Goal: Check status: Check status

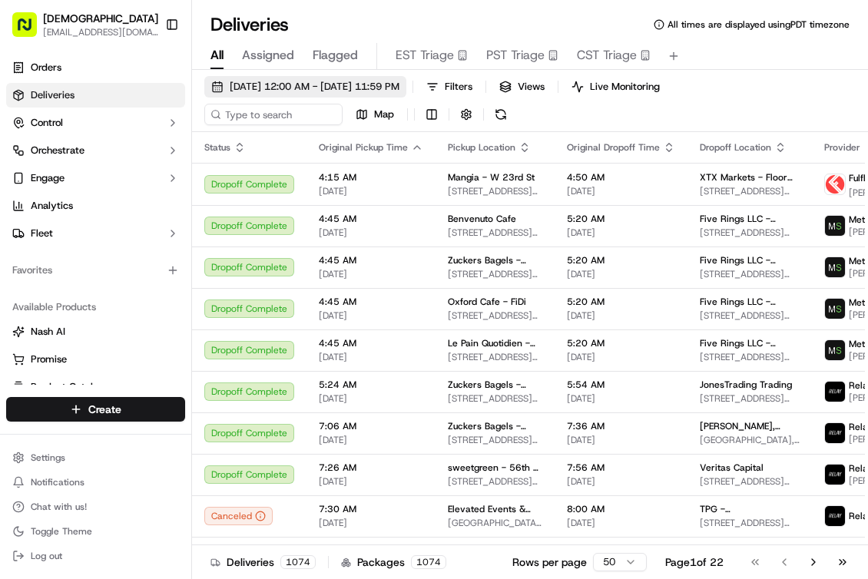
click at [293, 85] on span "09/18/2025 12:00 AM - 09/18/2025 11:59 PM" at bounding box center [315, 87] width 170 height 14
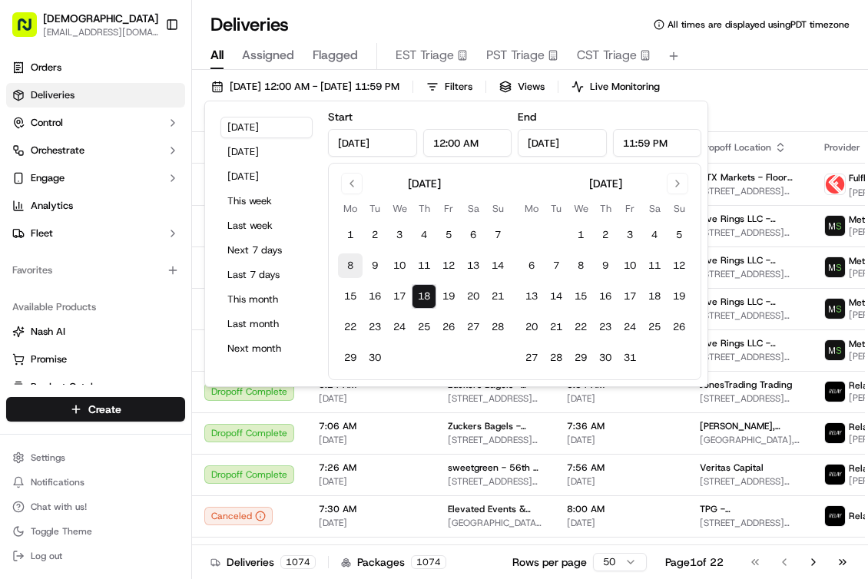
click at [352, 264] on button "8" at bounding box center [350, 266] width 25 height 25
type input "Sep 8, 2025"
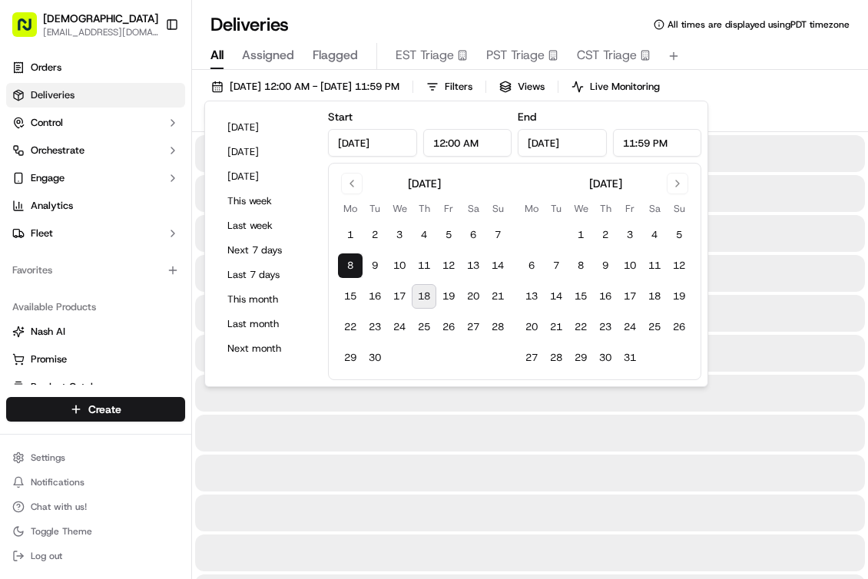
click at [352, 264] on button "8" at bounding box center [350, 266] width 25 height 25
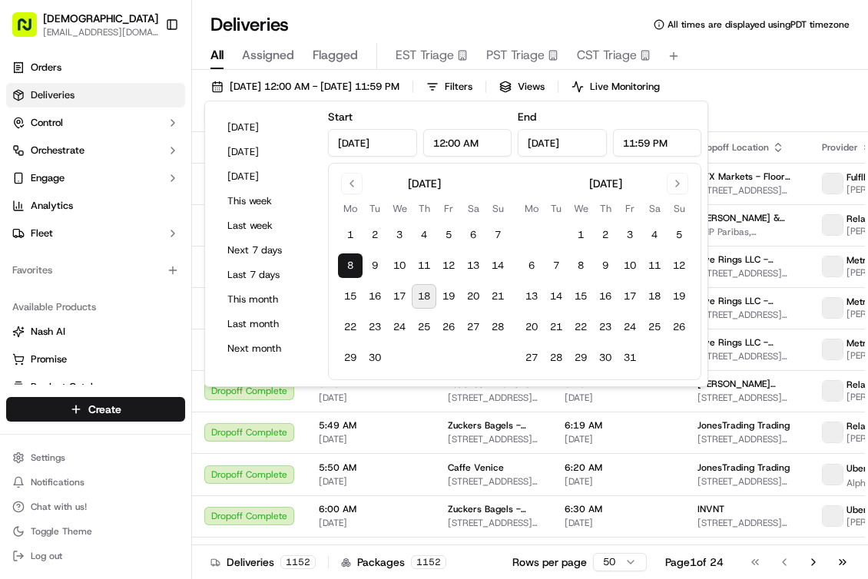
click at [352, 264] on button "8" at bounding box center [350, 266] width 25 height 25
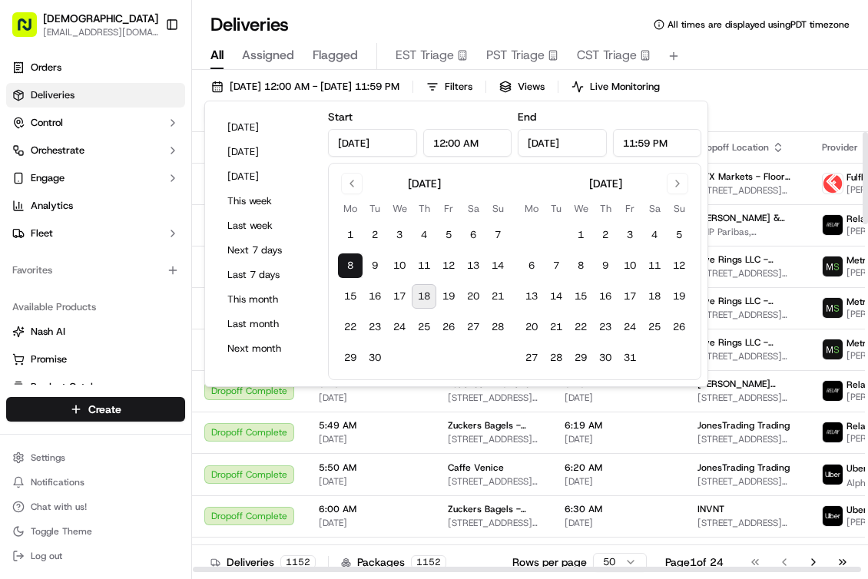
click at [755, 110] on div "09/08/2025 12:00 AM - 09/08/2025 11:59 PM Filters Views Live Monitoring Map" at bounding box center [530, 104] width 676 height 56
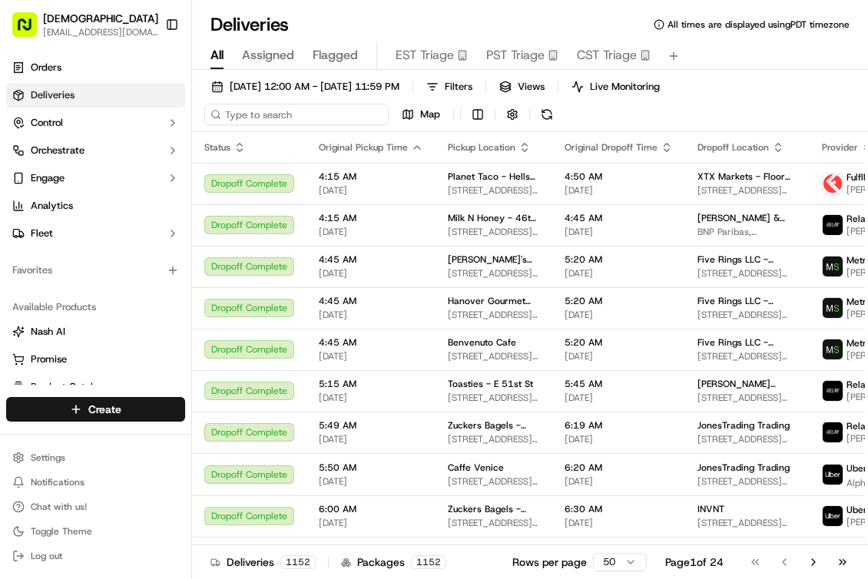
click at [300, 105] on input at bounding box center [296, 115] width 184 height 22
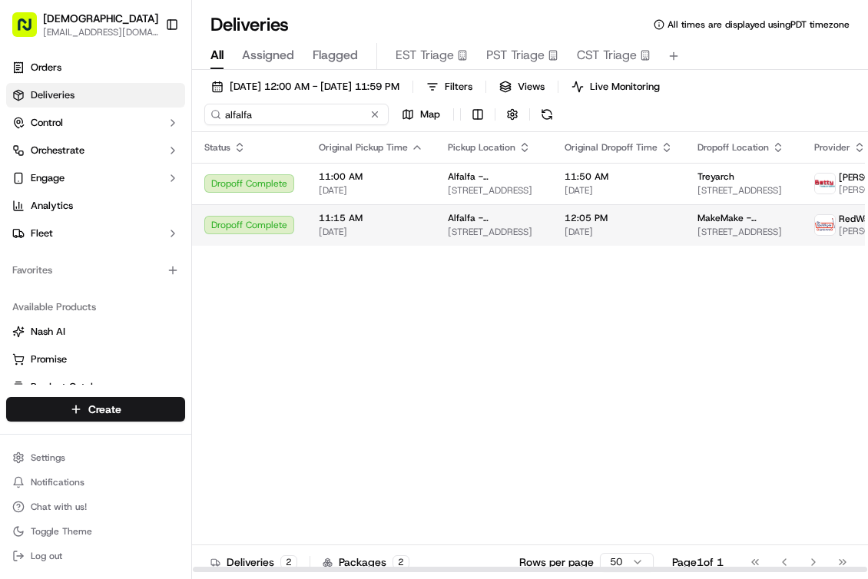
type input "alfalfa"
click at [573, 223] on span "12:05 PM" at bounding box center [619, 218] width 108 height 12
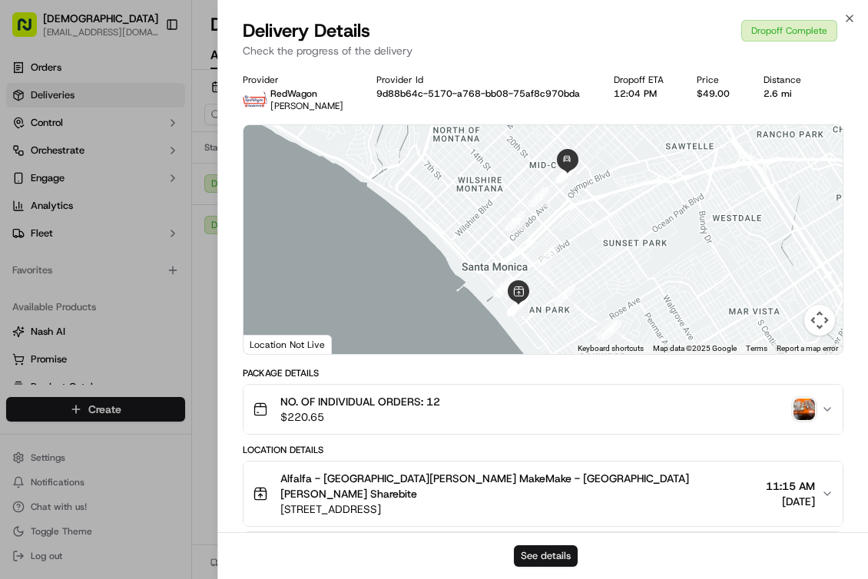
click at [544, 560] on button "See details" at bounding box center [546, 557] width 64 height 22
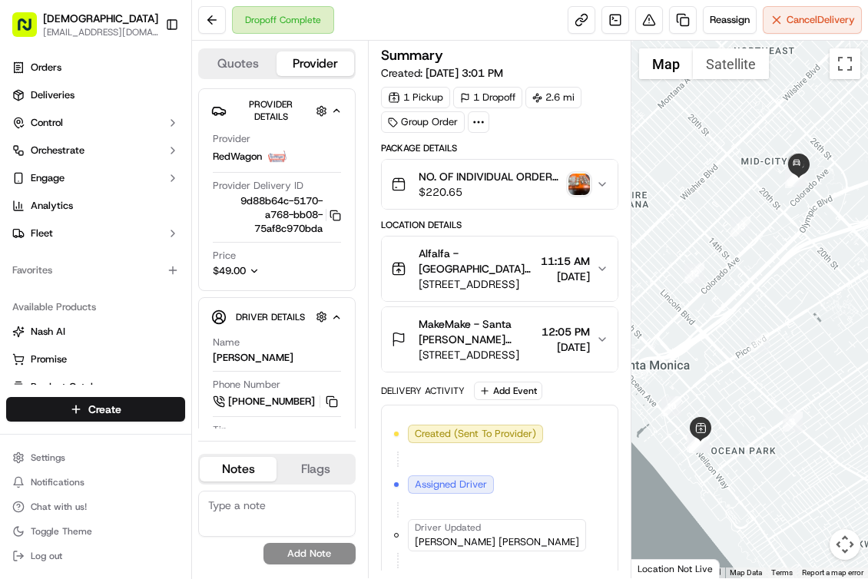
click at [851, 544] on button "Map camera controls" at bounding box center [845, 544] width 31 height 31
click at [836, 545] on button "Map camera controls" at bounding box center [845, 544] width 31 height 31
click at [844, 543] on button "Map camera controls" at bounding box center [845, 544] width 31 height 31
click at [845, 65] on button "Toggle fullscreen view" at bounding box center [845, 63] width 31 height 31
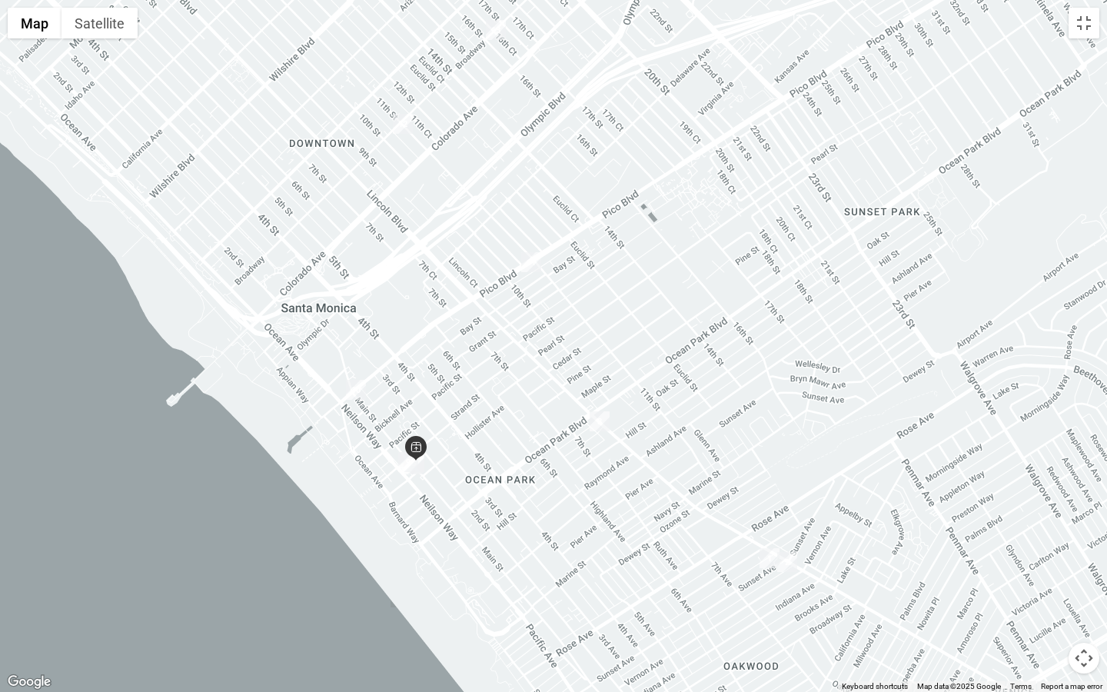
drag, startPoint x: 531, startPoint y: 350, endPoint x: 689, endPoint y: 130, distance: 271.0
click at [689, 128] on div at bounding box center [553, 346] width 1107 height 692
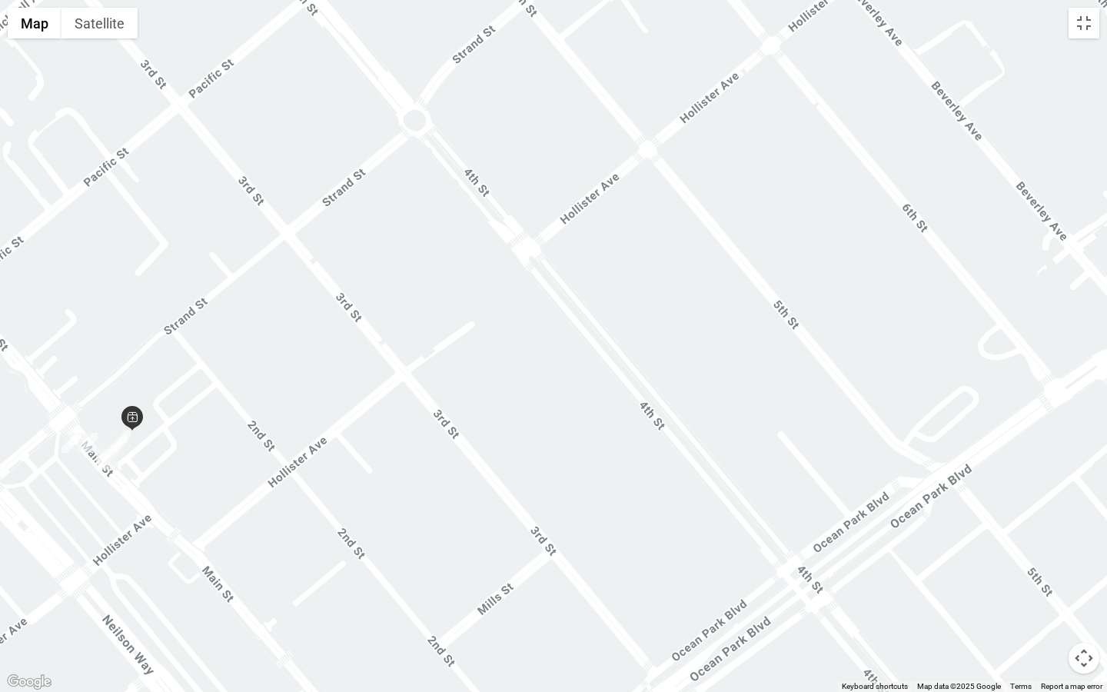
drag, startPoint x: 554, startPoint y: 363, endPoint x: 577, endPoint y: 330, distance: 40.3
click at [576, 333] on div at bounding box center [553, 346] width 1107 height 692
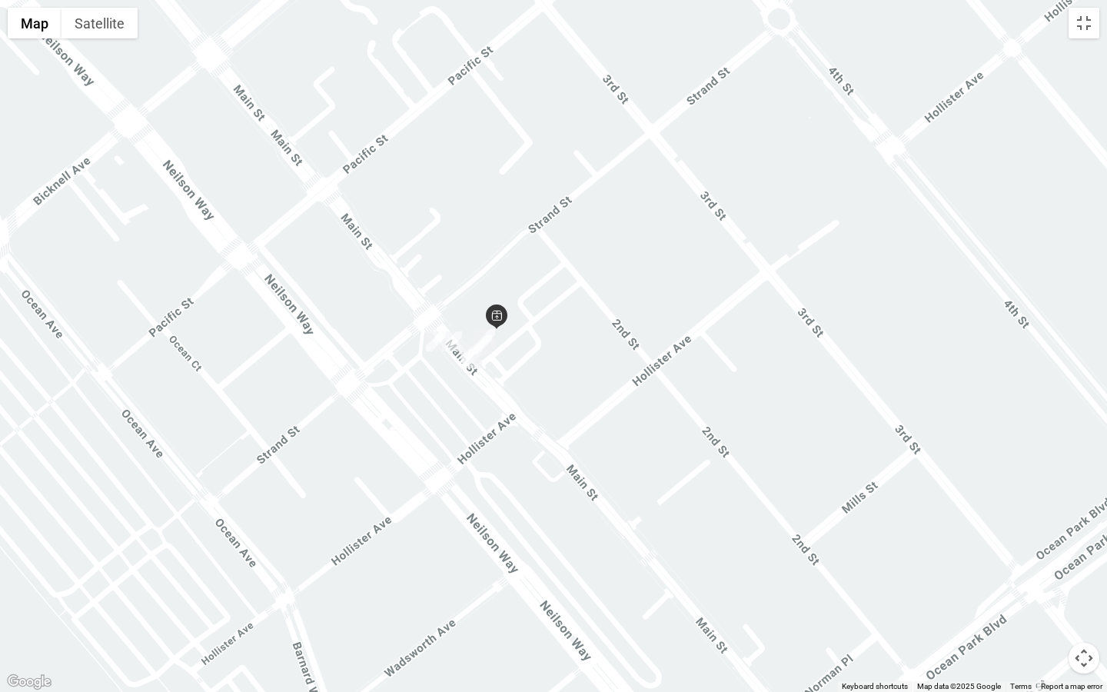
drag, startPoint x: 355, startPoint y: 283, endPoint x: 664, endPoint y: 257, distance: 310.0
click at [664, 257] on div at bounding box center [553, 346] width 1107 height 692
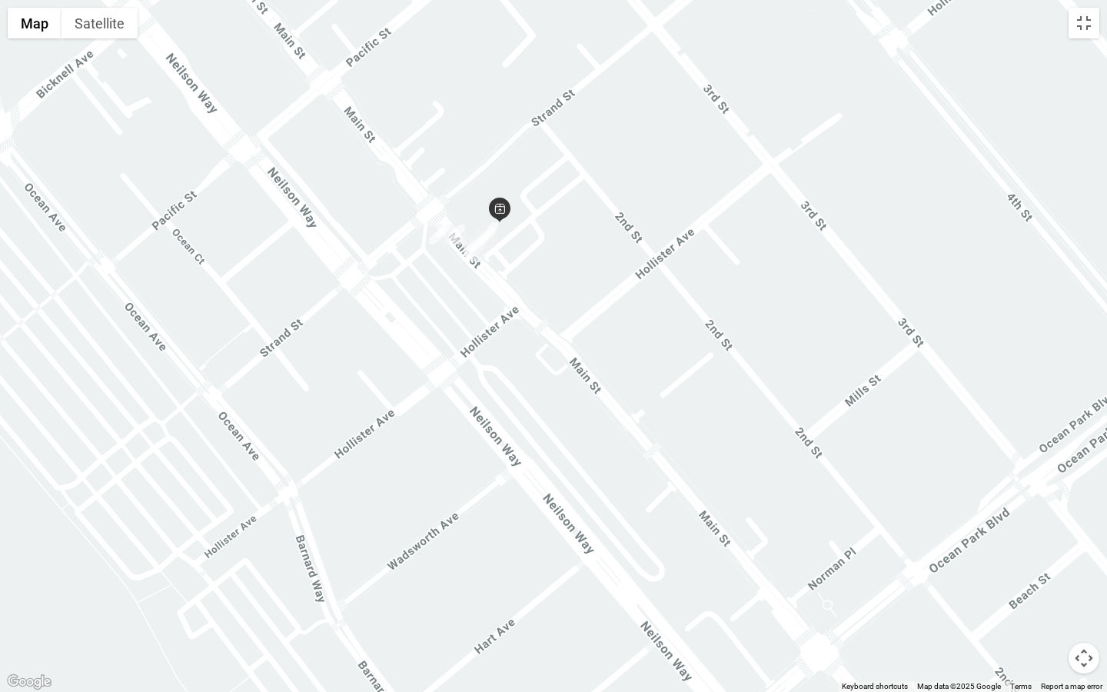
drag, startPoint x: 504, startPoint y: 145, endPoint x: 500, endPoint y: 360, distance: 214.5
click at [500, 362] on div at bounding box center [553, 346] width 1107 height 692
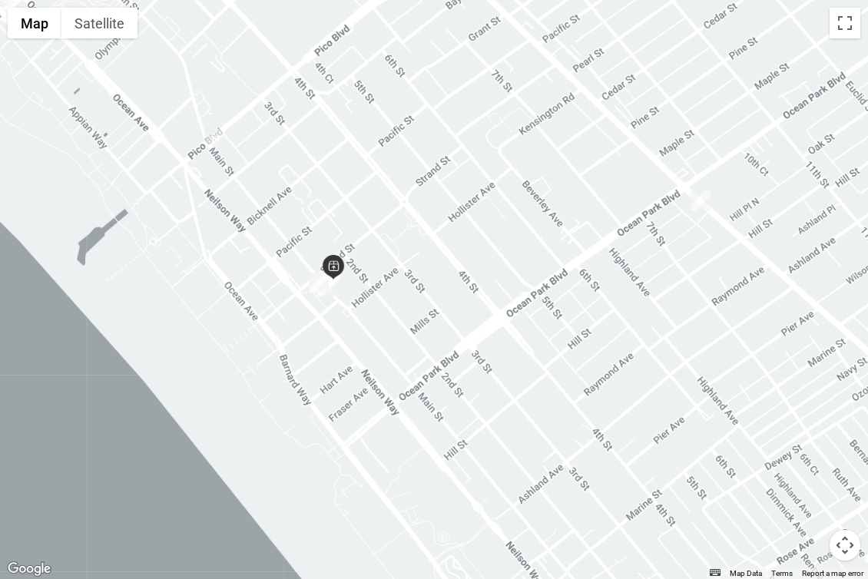
scroll to position [1211, 34]
